Goal: Check status

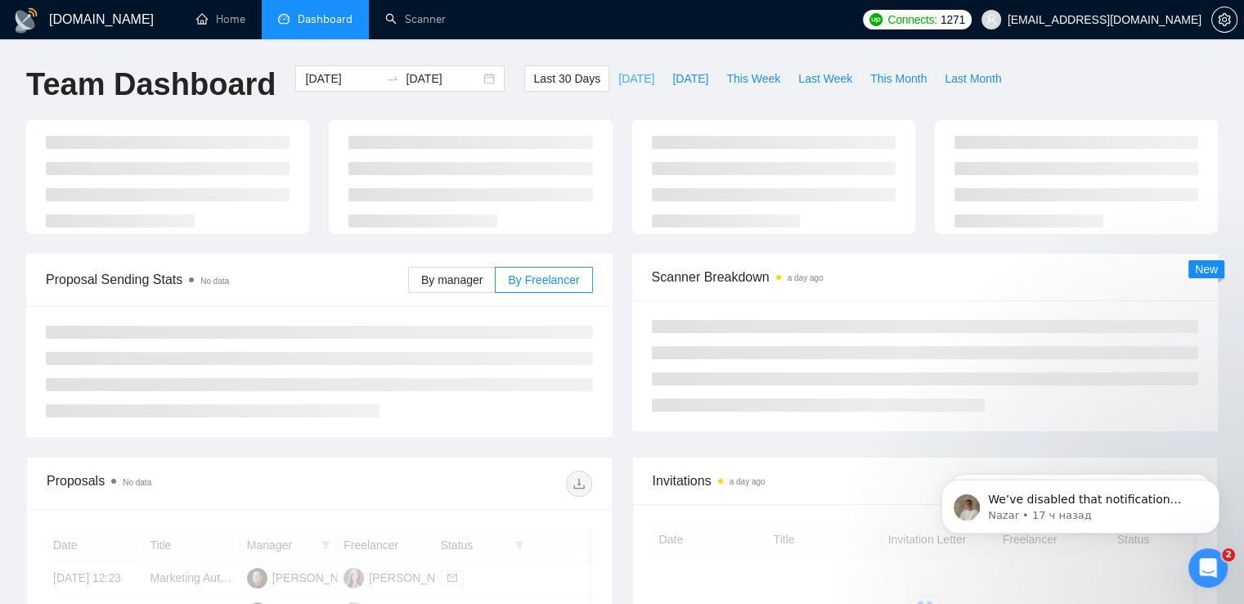
click at [623, 76] on span "[DATE]" at bounding box center [636, 79] width 36 height 18
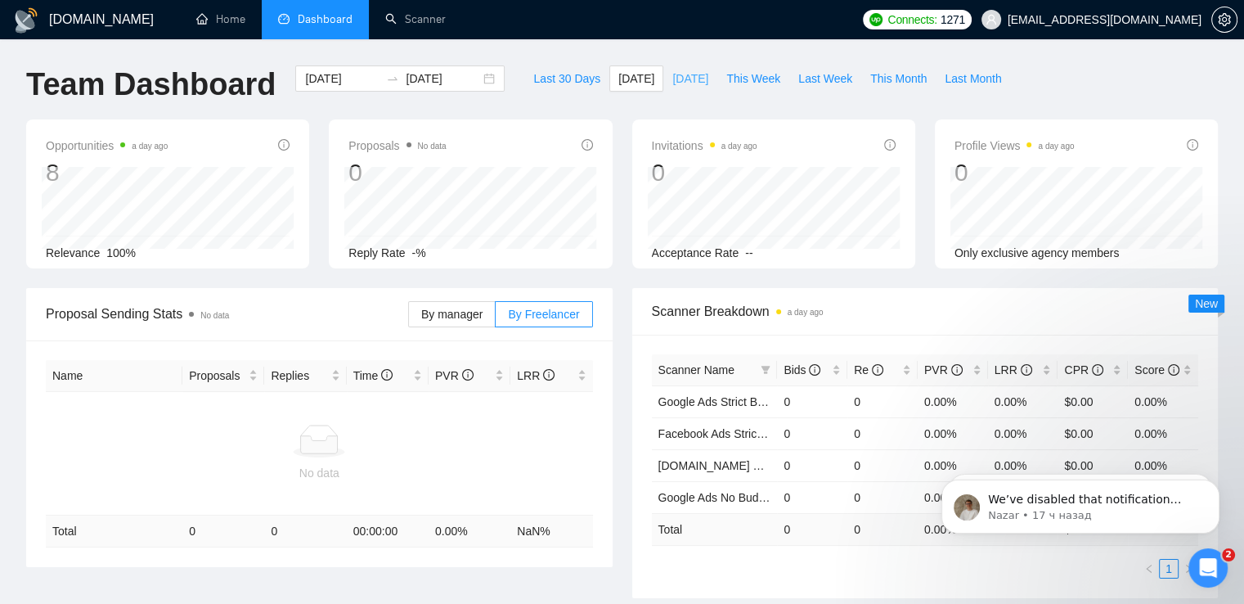
click at [679, 82] on span "[DATE]" at bounding box center [690, 79] width 36 height 18
type input "[DATE]"
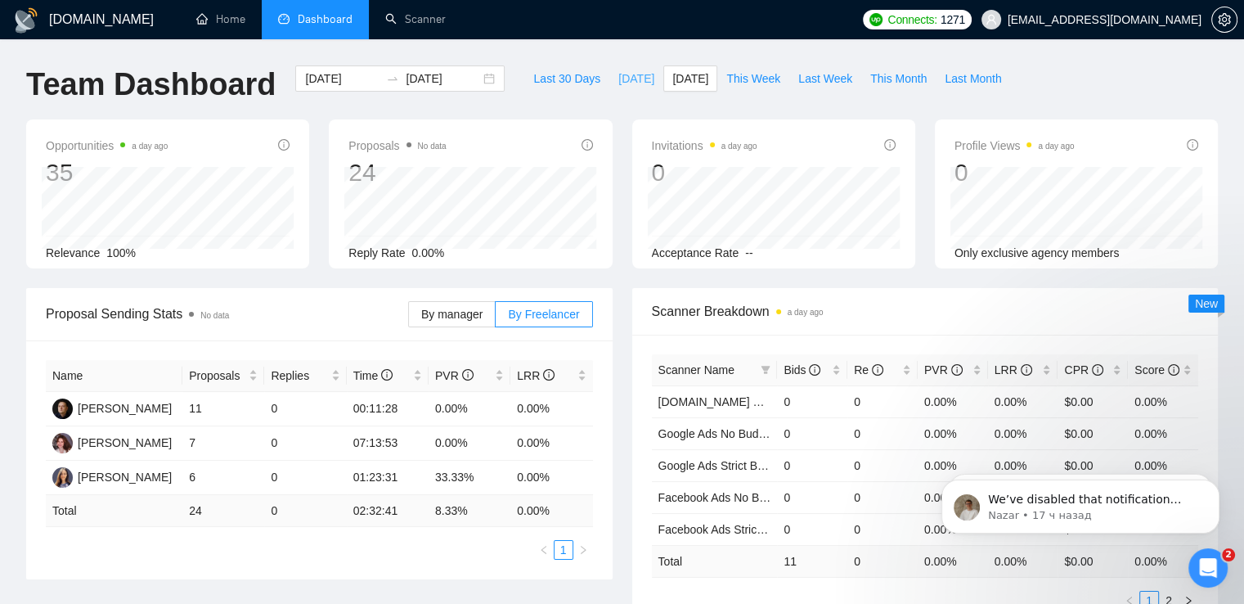
click at [618, 79] on span "[DATE]" at bounding box center [636, 79] width 36 height 18
type input "[DATE]"
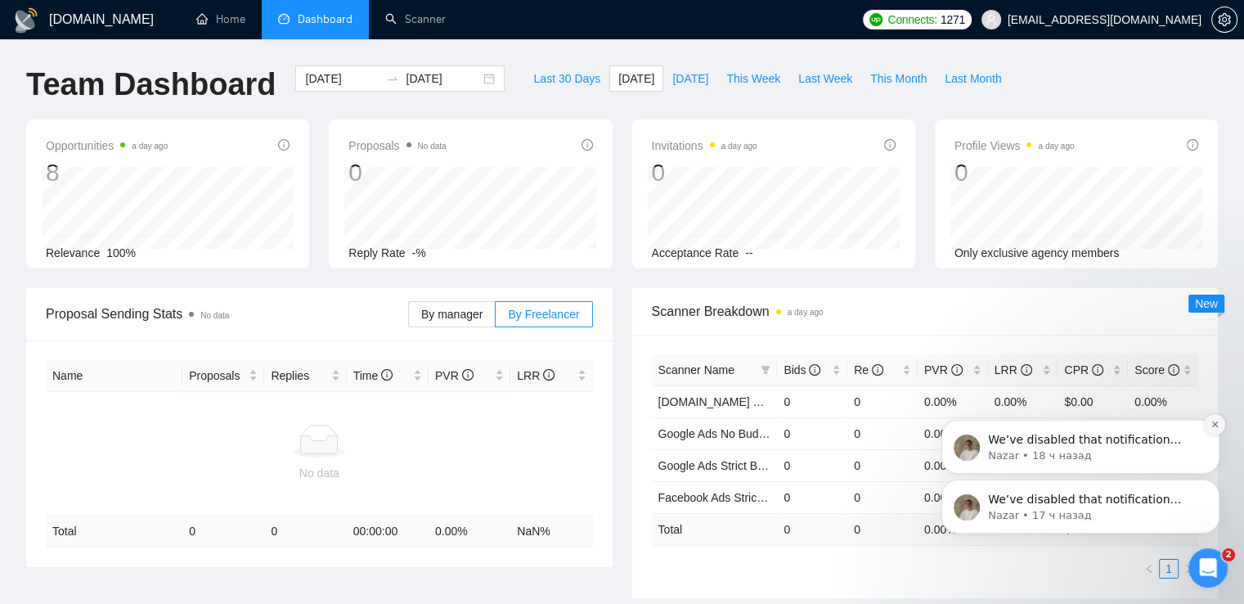
click at [1216, 430] on button "Dismiss notification" at bounding box center [1214, 424] width 21 height 21
click at [1212, 484] on icon "Dismiss notification" at bounding box center [1215, 483] width 9 height 9
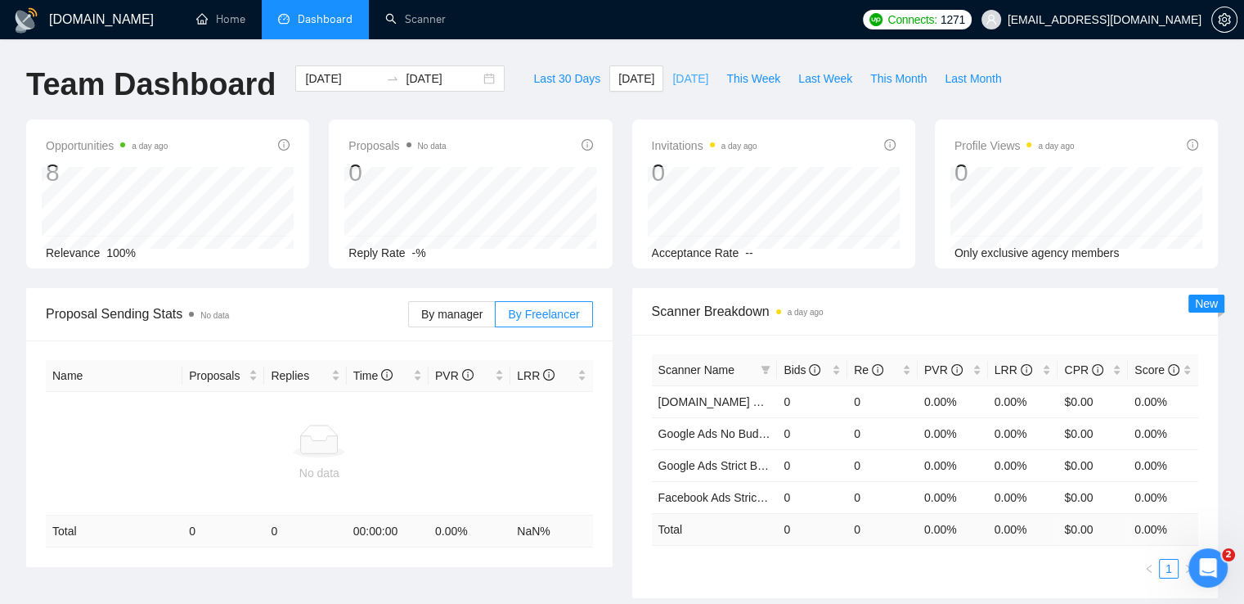
click at [672, 85] on span "[DATE]" at bounding box center [690, 79] width 36 height 18
type input "[DATE]"
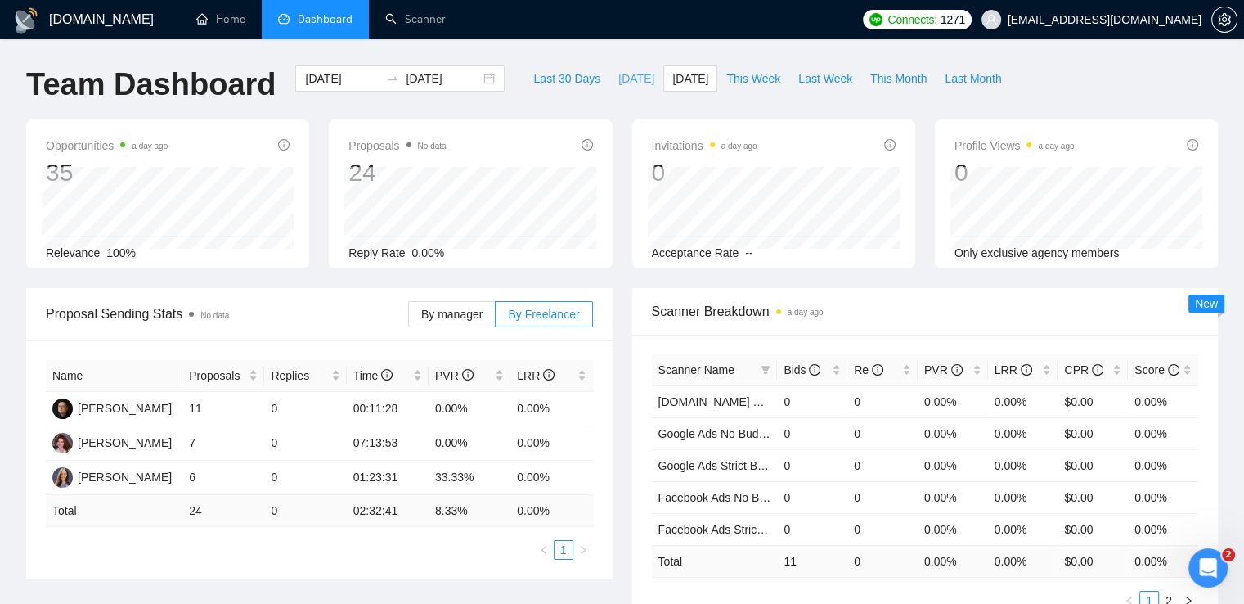
click at [618, 79] on span "[DATE]" at bounding box center [636, 79] width 36 height 18
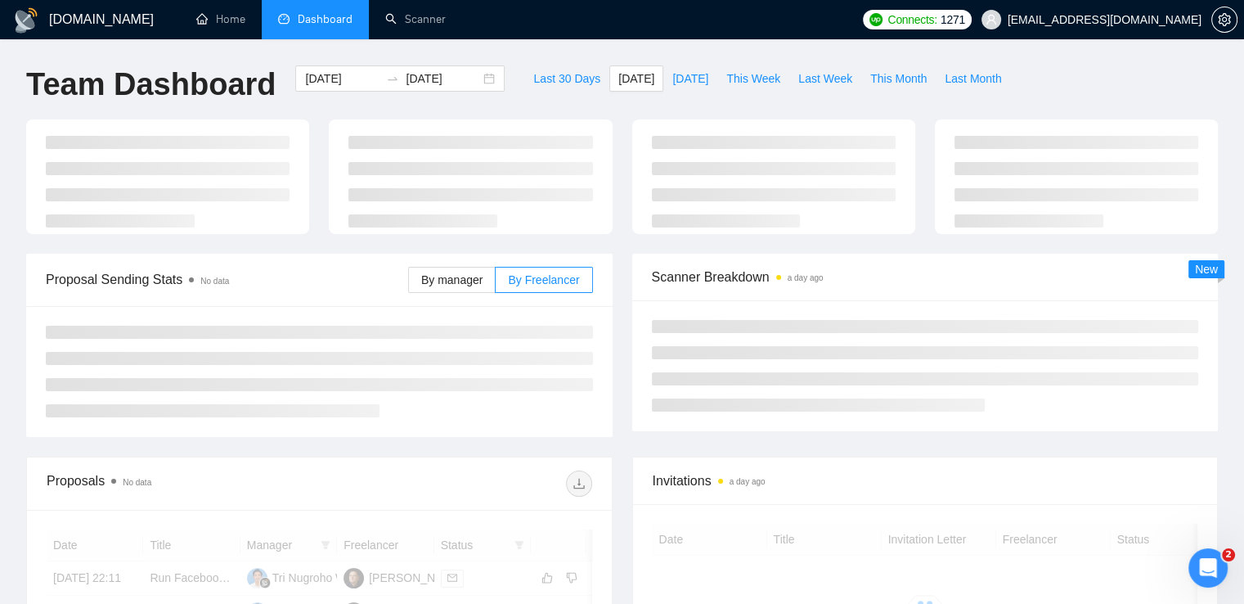
type input "[DATE]"
